Goal: Task Accomplishment & Management: Manage account settings

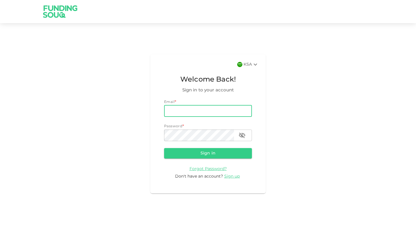
click at [188, 110] on input "email" at bounding box center [208, 111] width 88 height 12
type input "[EMAIL_ADDRESS][DOMAIN_NAME]"
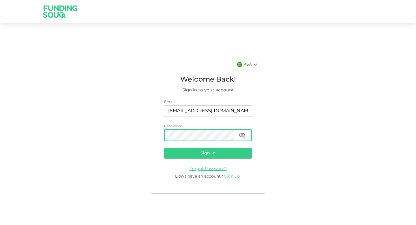
click at [164, 148] on button "Sign in" at bounding box center [208, 153] width 88 height 10
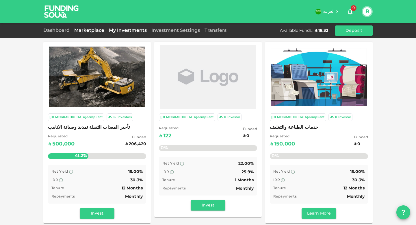
click at [118, 29] on link "My Investments" at bounding box center [128, 30] width 42 height 4
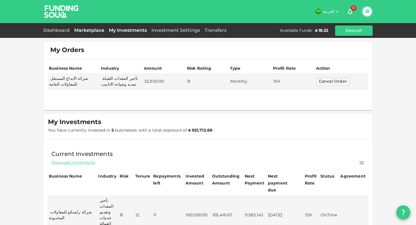
click at [97, 29] on link "Marketplace" at bounding box center [89, 30] width 35 height 4
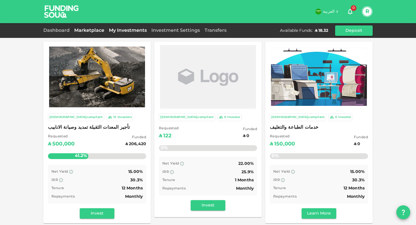
click at [125, 29] on link "My Investments" at bounding box center [128, 30] width 42 height 4
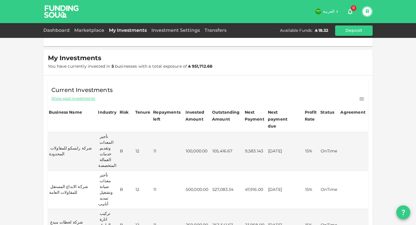
scroll to position [71, 0]
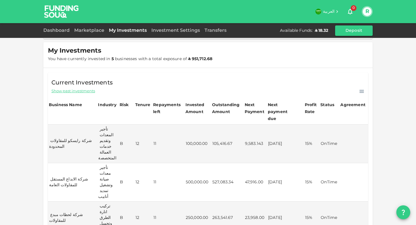
click at [94, 33] on div "Marketplace" at bounding box center [89, 30] width 35 height 7
click at [94, 32] on link "Marketplace" at bounding box center [89, 30] width 35 height 4
